Goal: Task Accomplishment & Management: Manage account settings

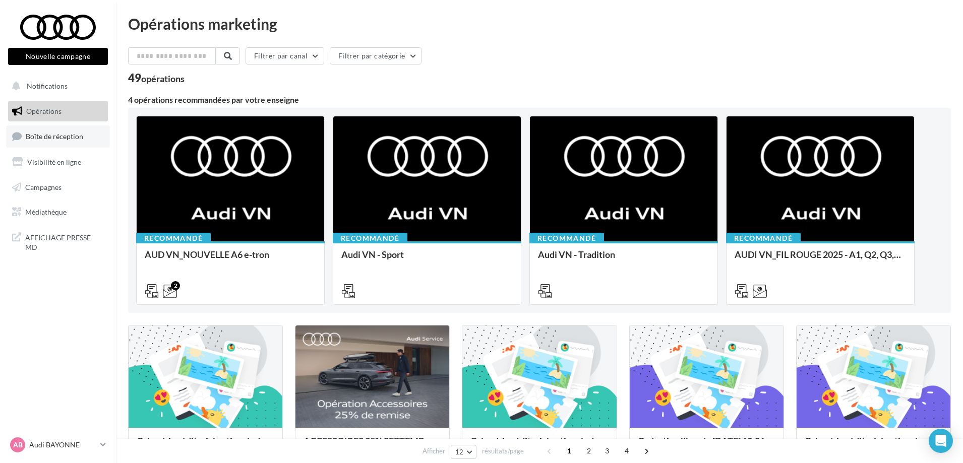
click at [73, 141] on span "Boîte de réception" at bounding box center [54, 136] width 57 height 9
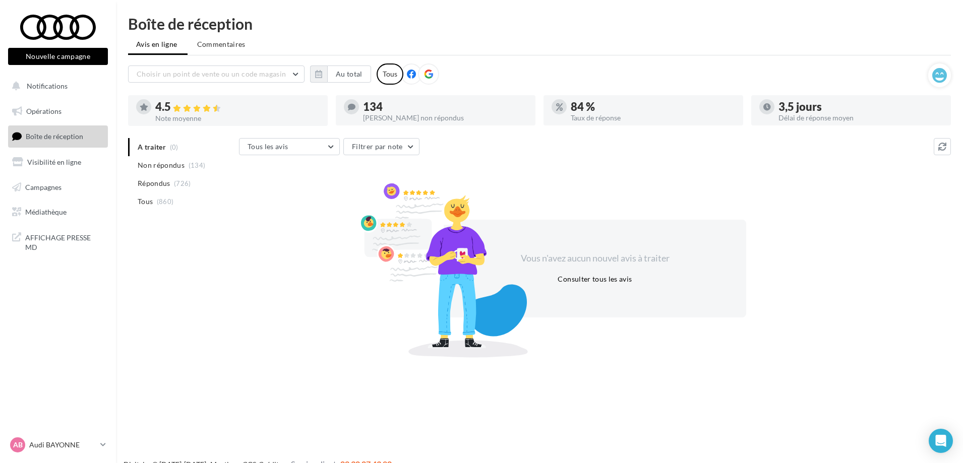
click at [166, 165] on span "Non répondus" at bounding box center [161, 165] width 47 height 10
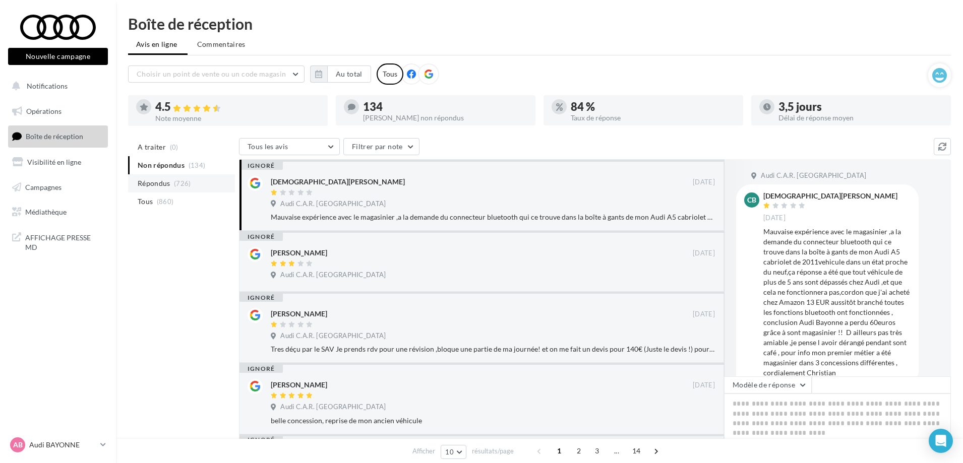
click at [166, 180] on span "Répondus" at bounding box center [154, 184] width 33 height 10
